Goal: Navigation & Orientation: Understand site structure

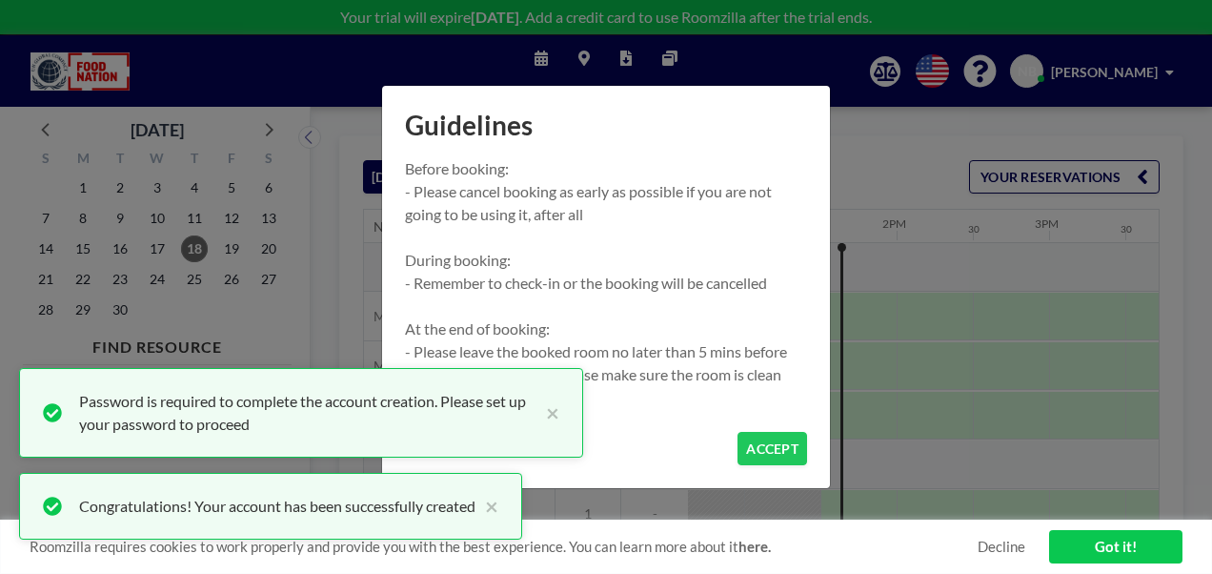
scroll to position [0, 1982]
click at [766, 456] on button "ACCEPT" at bounding box center [772, 448] width 70 height 33
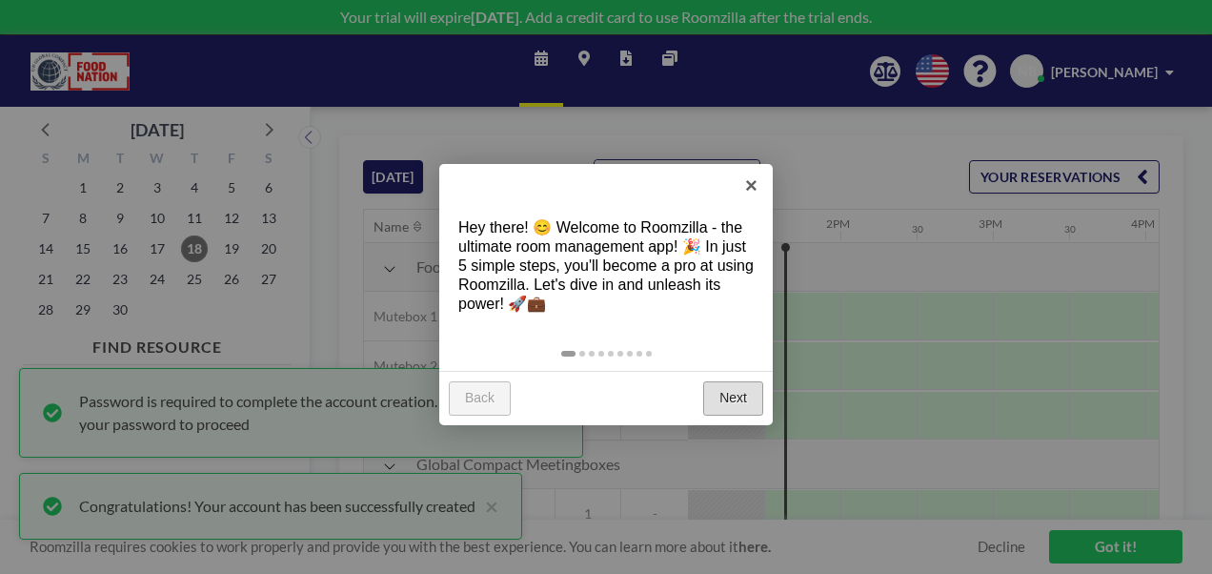
click at [731, 386] on link "Next" at bounding box center [733, 398] width 60 height 34
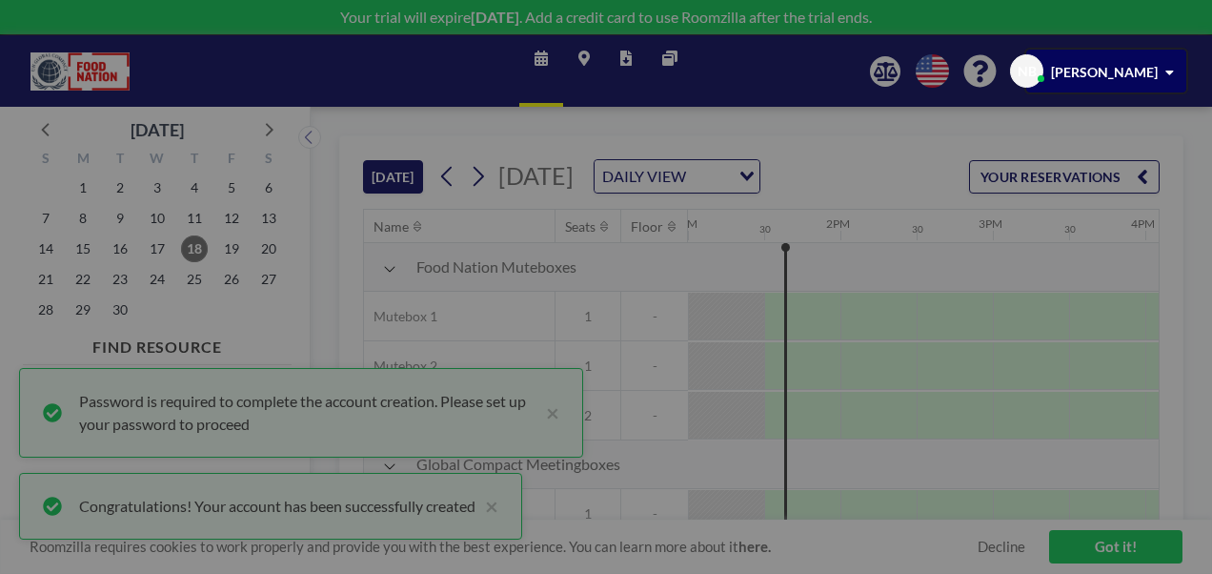
click at [731, 386] on div at bounding box center [606, 287] width 1212 height 574
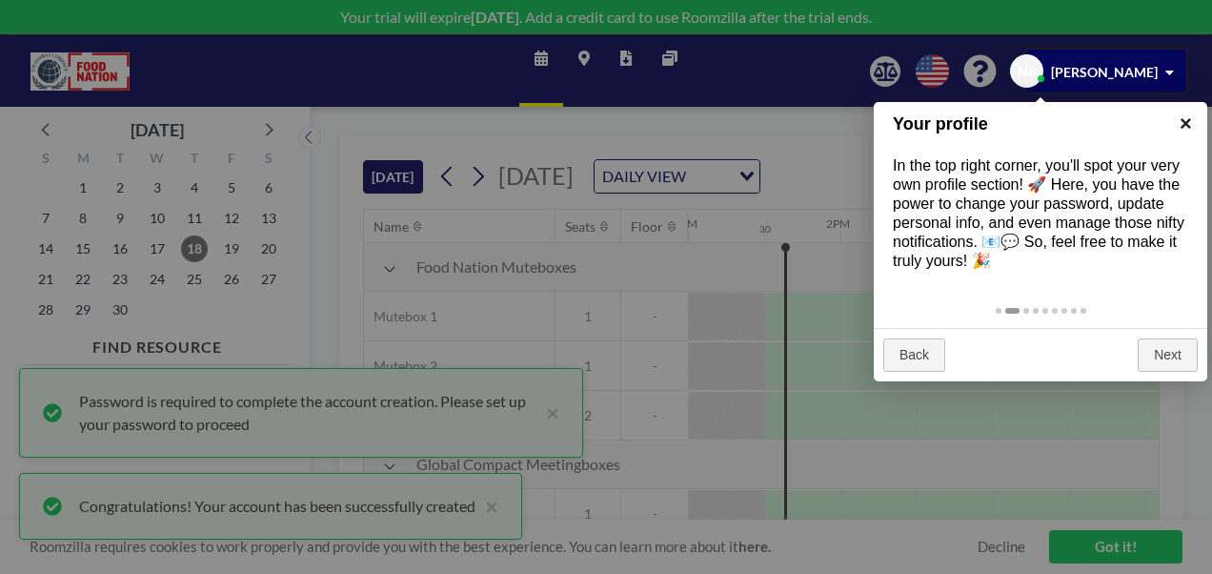
click at [1187, 131] on link "×" at bounding box center [1185, 123] width 43 height 43
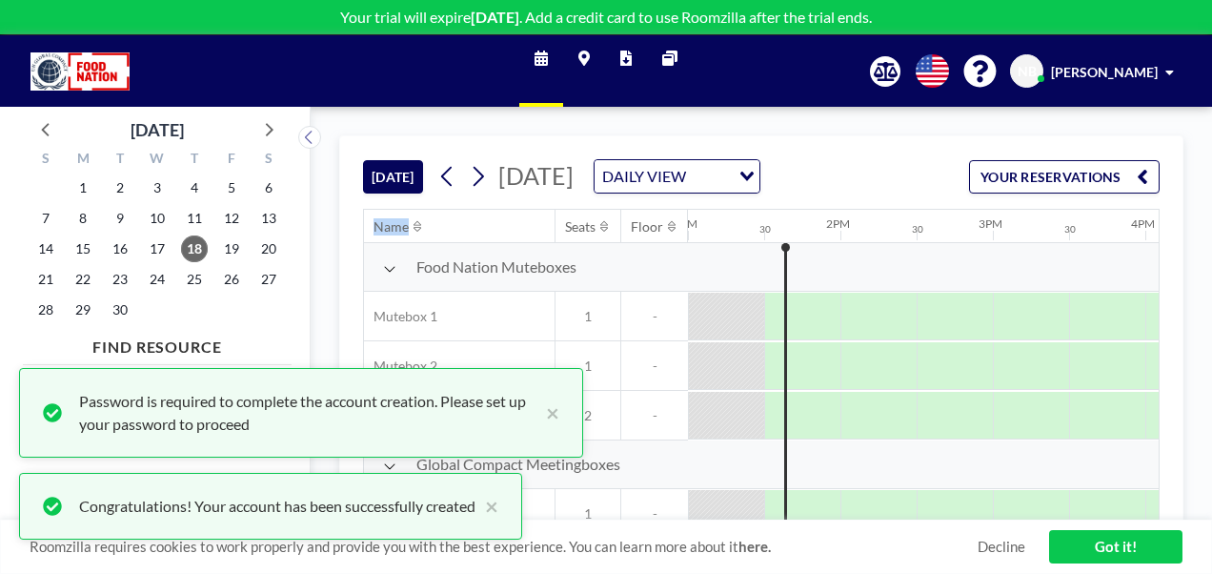
click at [1187, 131] on div "[DATE] [DATE] DAILY VIEW Loading... YOUR RESERVATIONS Name Seats Floor 12AM 30 …" at bounding box center [761, 340] width 901 height 467
click at [834, 138] on div "[DATE] [DATE] DAILY VIEW Loading... YOUR RESERVATIONS" at bounding box center [761, 172] width 796 height 72
click at [554, 415] on button "×" at bounding box center [547, 413] width 23 height 46
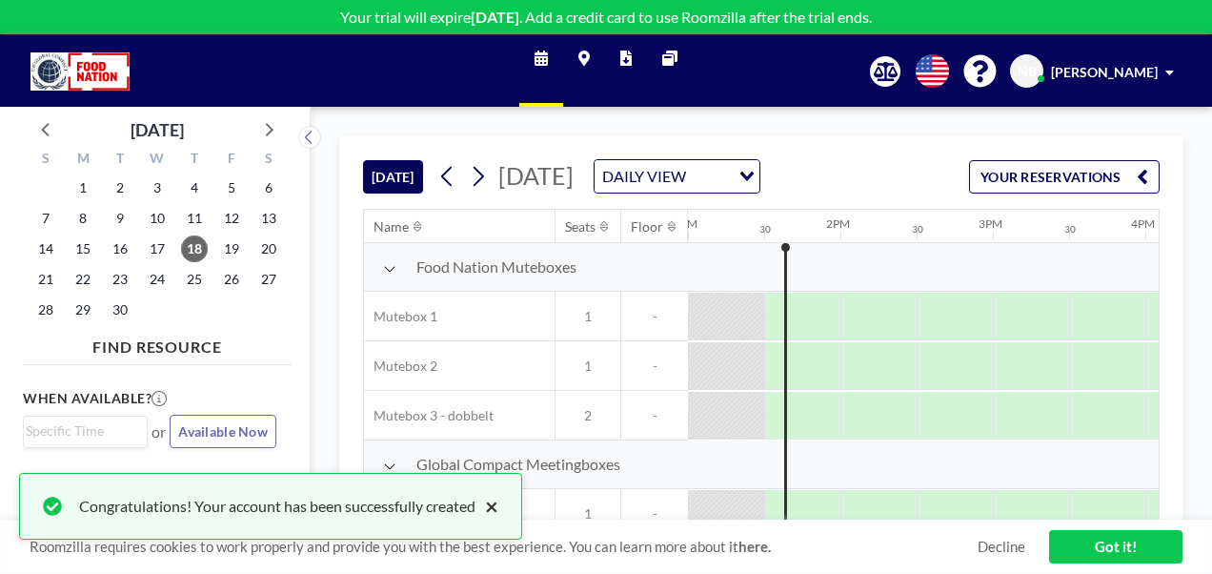
click at [498, 517] on button "×" at bounding box center [486, 505] width 23 height 23
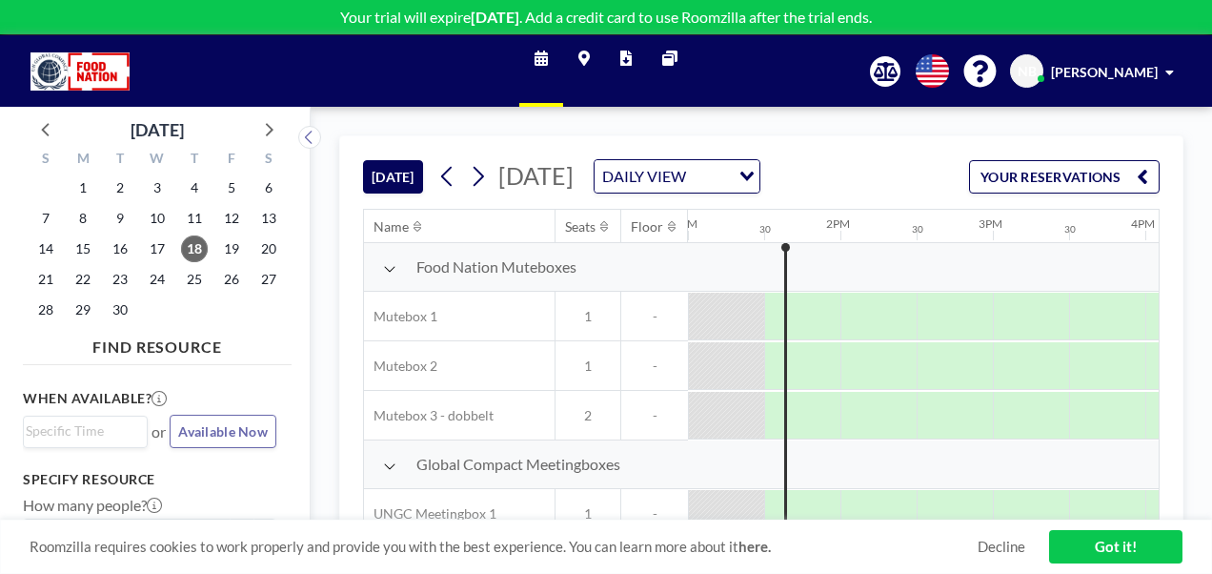
click at [1145, 553] on link "Got it!" at bounding box center [1115, 546] width 133 height 33
